Goal: Task Accomplishment & Management: Manage account settings

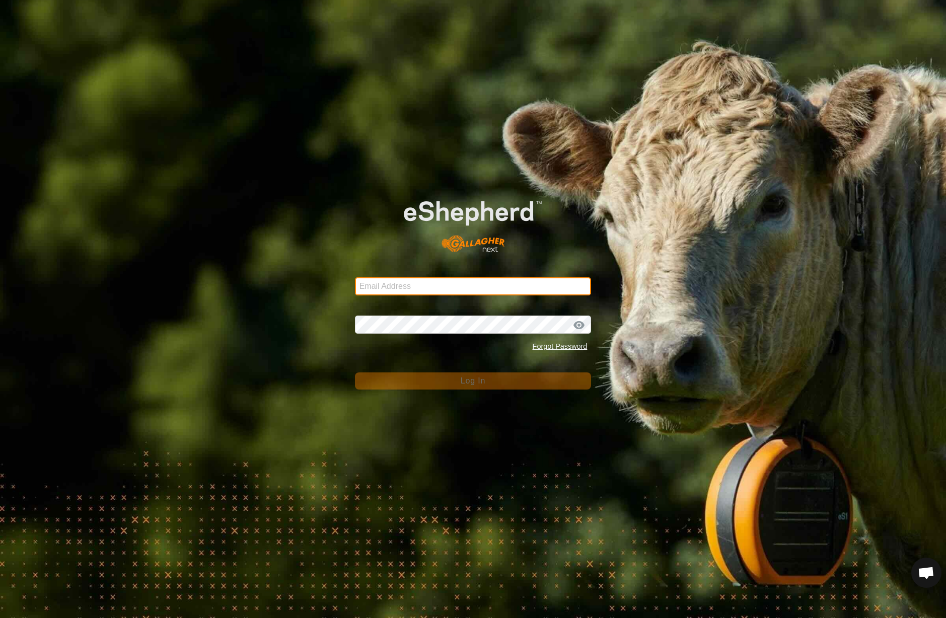
type input "[EMAIL_ADDRESS][DOMAIN_NAME]"
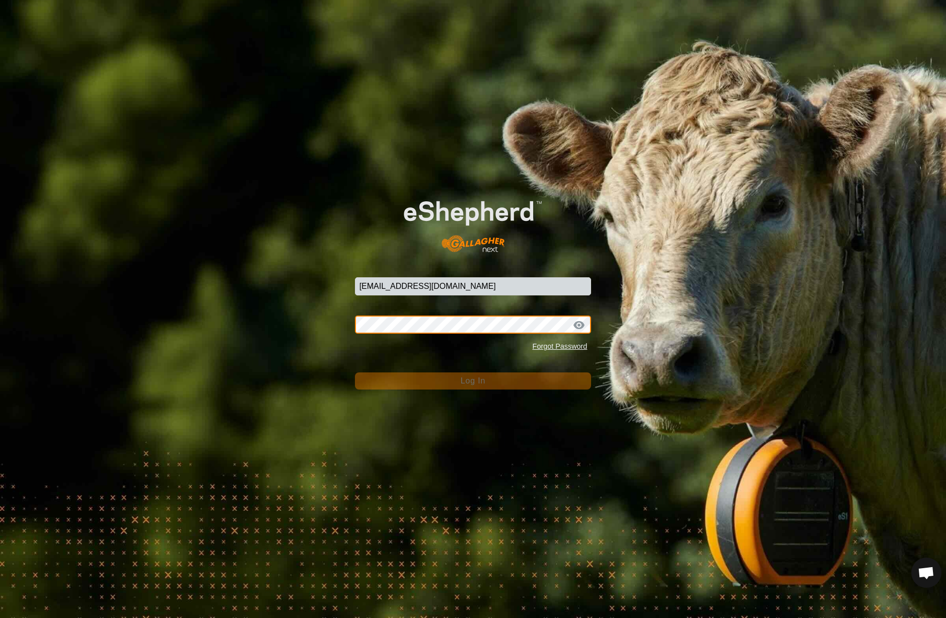
click at [473, 381] on button "Log In" at bounding box center [473, 381] width 237 height 17
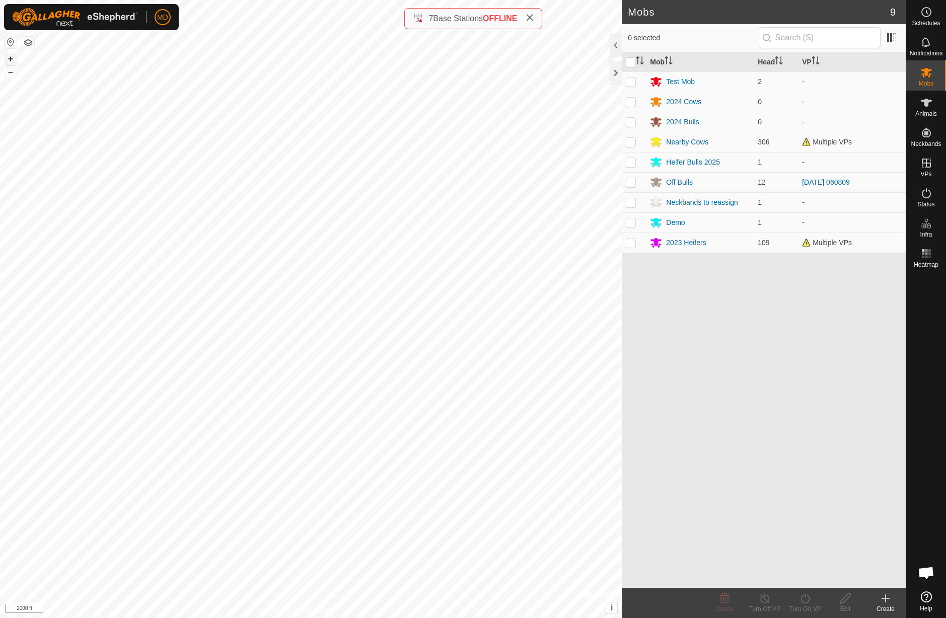
click at [13, 62] on button "+" at bounding box center [11, 59] width 12 height 12
click at [13, 60] on button "+" at bounding box center [11, 59] width 12 height 12
click at [0, 124] on html "MD Schedules Notifications Mobs Animals Neckbands VPs Status Infra Heatmap Help…" at bounding box center [473, 309] width 946 height 618
click at [0, 105] on html "MD Schedules Notifications Mobs Animals Neckbands VPs Status Infra Heatmap Help…" at bounding box center [473, 309] width 946 height 618
click at [9, 59] on button "+" at bounding box center [11, 59] width 12 height 12
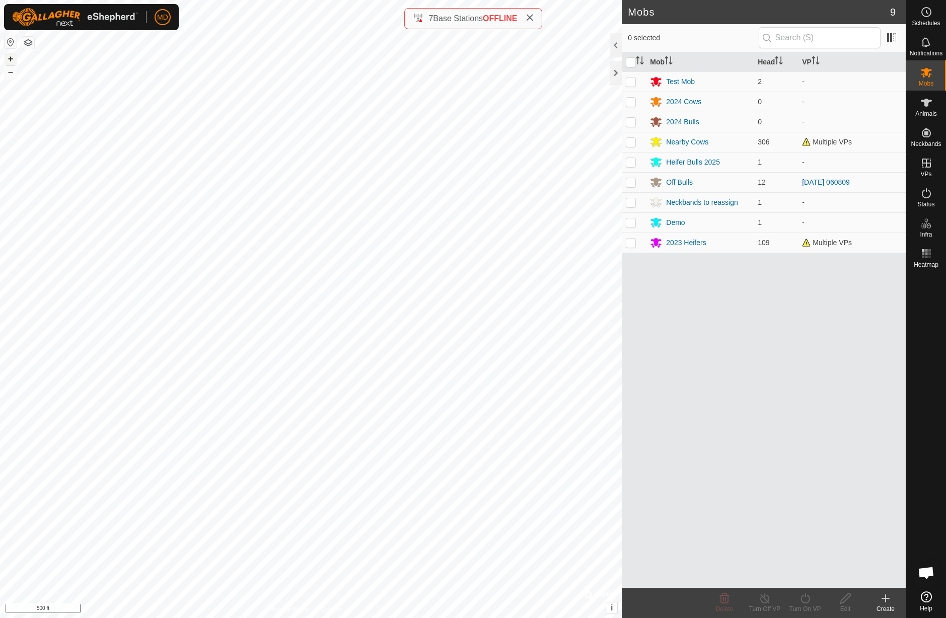
click at [10, 59] on button "+" at bounding box center [11, 59] width 12 height 12
click at [633, 143] on p-checkbox at bounding box center [631, 142] width 10 height 8
checkbox input "true"
click at [10, 74] on button "–" at bounding box center [11, 72] width 12 height 12
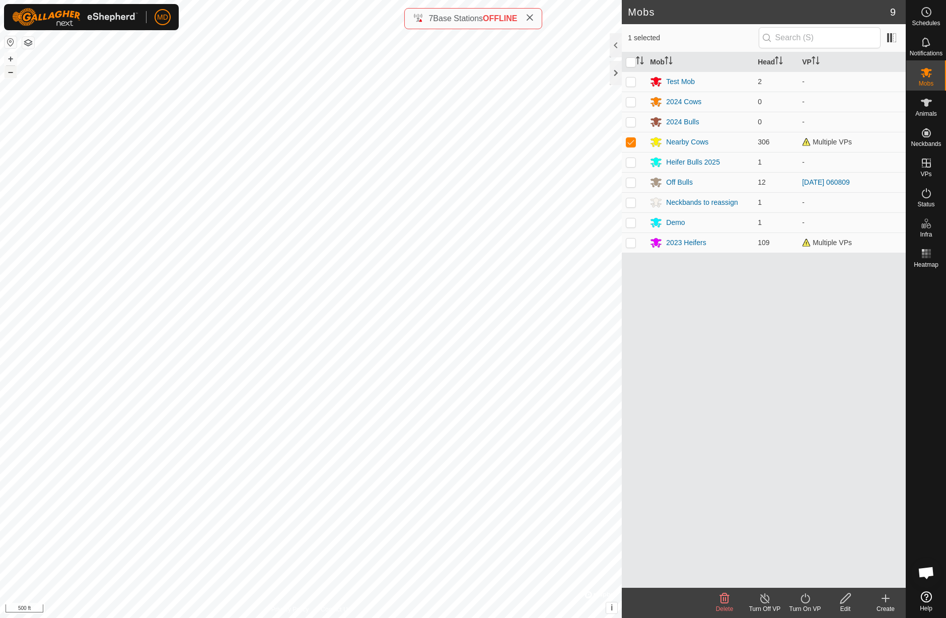
click at [10, 74] on button "–" at bounding box center [11, 72] width 12 height 12
click at [10, 59] on button "+" at bounding box center [11, 59] width 12 height 12
click at [11, 59] on button "+" at bounding box center [11, 59] width 12 height 12
click at [872, 162] on link "In Rotation" at bounding box center [862, 163] width 86 height 20
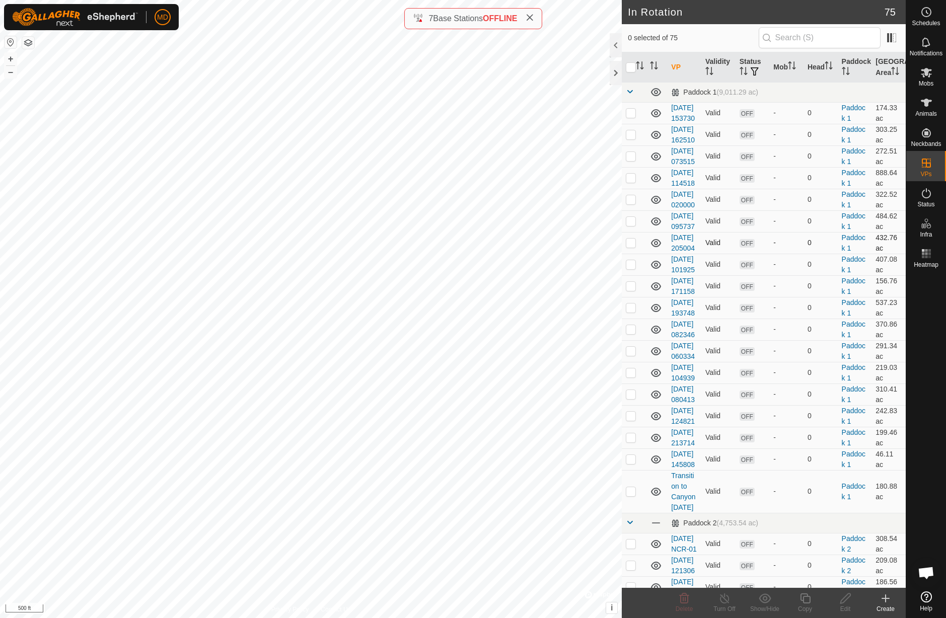
checkbox input "true"
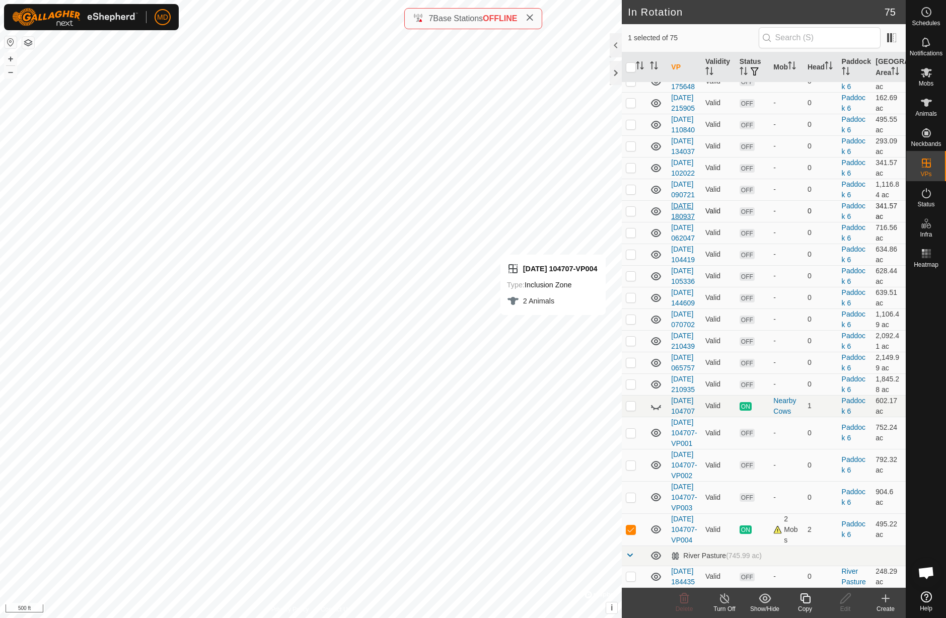
scroll to position [2002, 0]
click at [532, 17] on icon at bounding box center [530, 18] width 8 height 8
click at [11, 74] on button "–" at bounding box center [11, 72] width 12 height 12
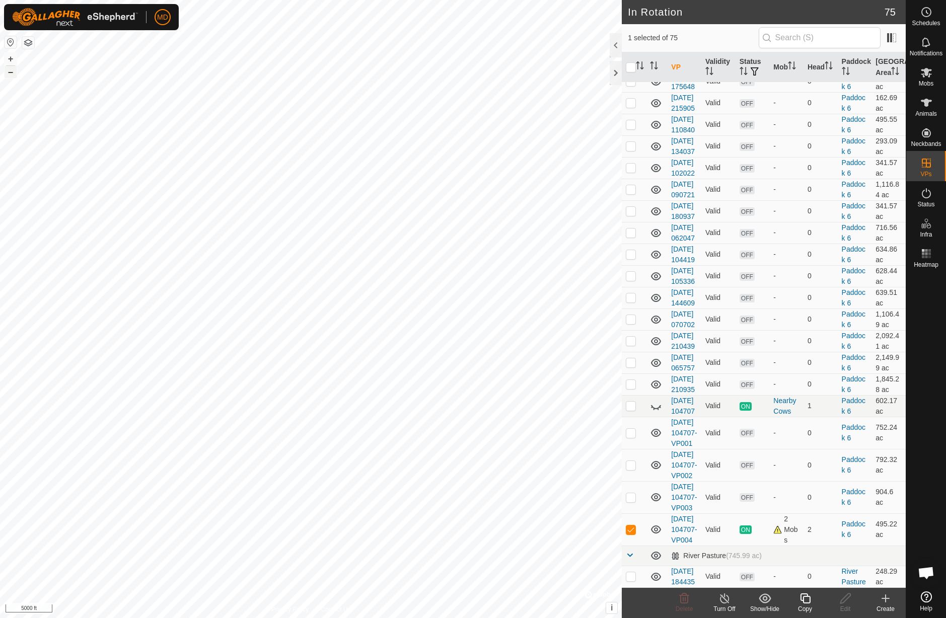
click at [11, 74] on button "–" at bounding box center [11, 72] width 12 height 12
click at [927, 571] on span "Open chat" at bounding box center [926, 574] width 17 height 14
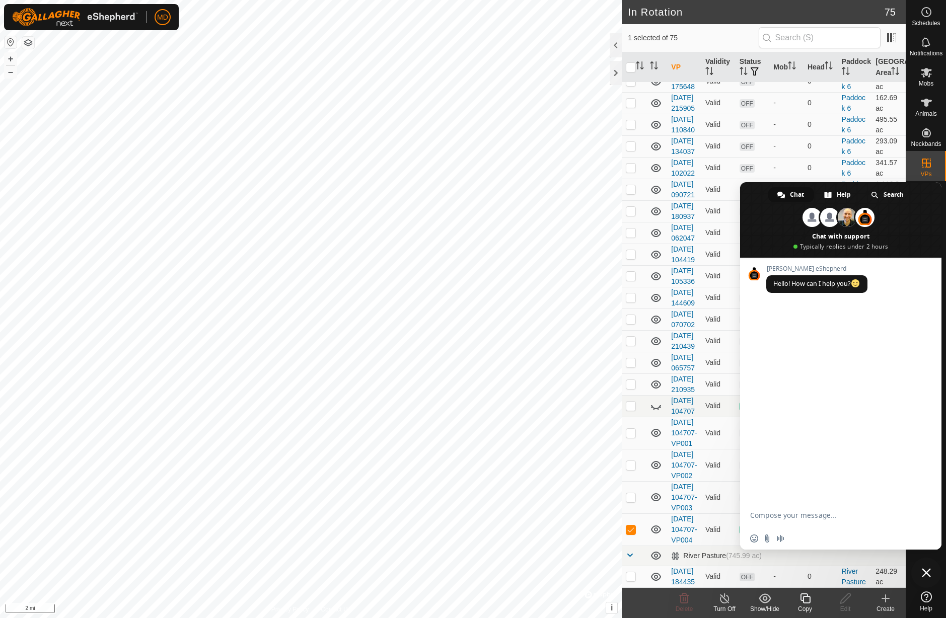
click at [927, 572] on span "Close chat" at bounding box center [926, 572] width 9 height 9
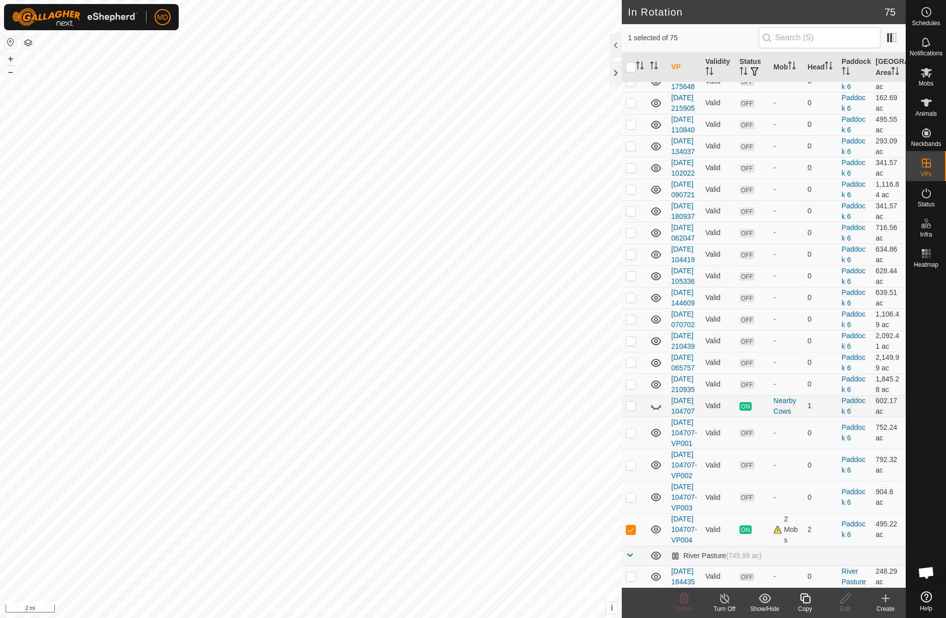
click at [927, 611] on span "Help" at bounding box center [926, 609] width 13 height 6
